Goal: Information Seeking & Learning: Learn about a topic

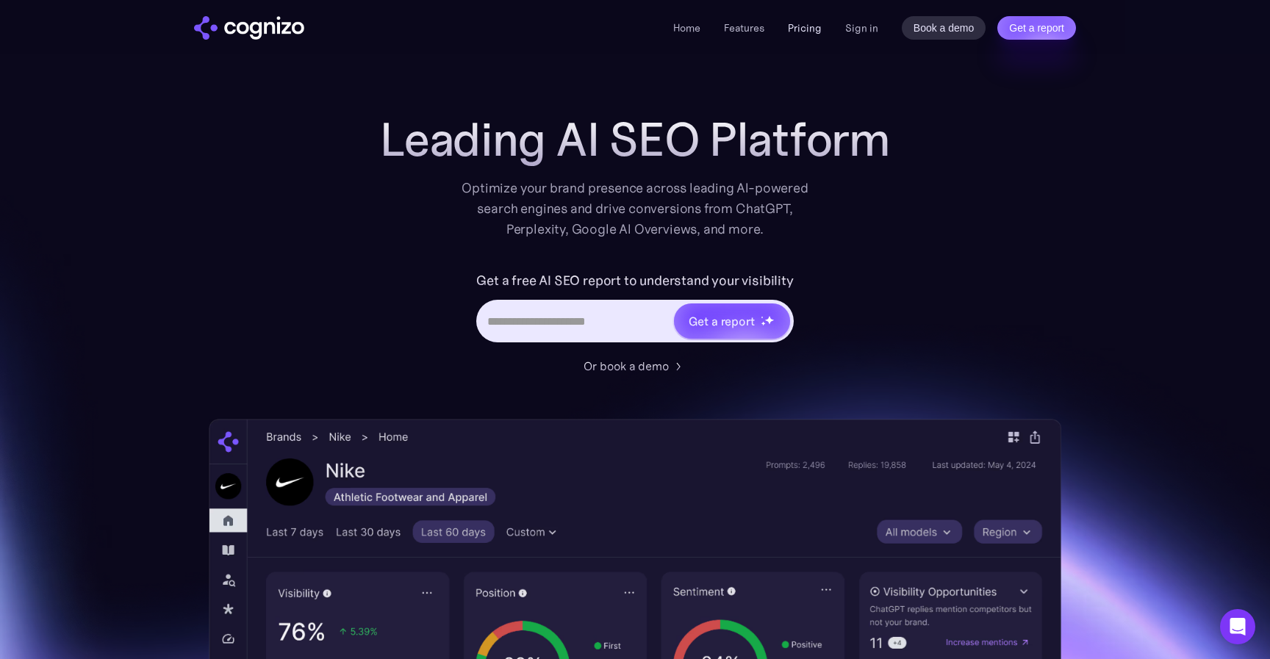
click at [821, 28] on link "Pricing" at bounding box center [805, 27] width 34 height 13
